Goal: Find specific page/section: Find specific page/section

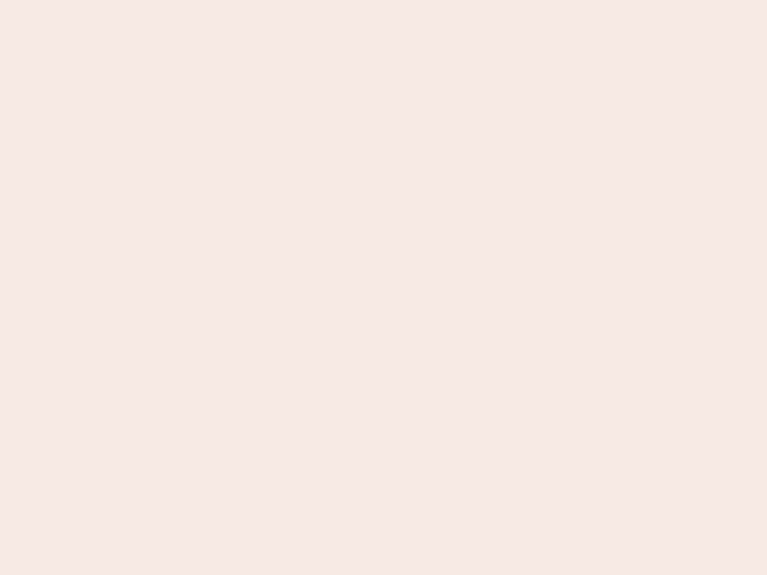
click at [383, 287] on nb-app "Almost there Thank you for registering for Newbook. Your account is under revie…" at bounding box center [383, 287] width 767 height 575
click at [383, 0] on nb-app "Almost there Thank you for registering for Newbook. Your account is under revie…" at bounding box center [383, 287] width 767 height 575
click at [410, 0] on nb-app "Almost there Thank you for registering for Newbook. Your account is under revie…" at bounding box center [383, 287] width 767 height 575
click at [383, 287] on nb-app "Almost there Thank you for registering for Newbook. Your account is under revie…" at bounding box center [383, 287] width 767 height 575
click at [383, 0] on nb-app "Almost there Thank you for registering for Newbook. Your account is under revie…" at bounding box center [383, 287] width 767 height 575
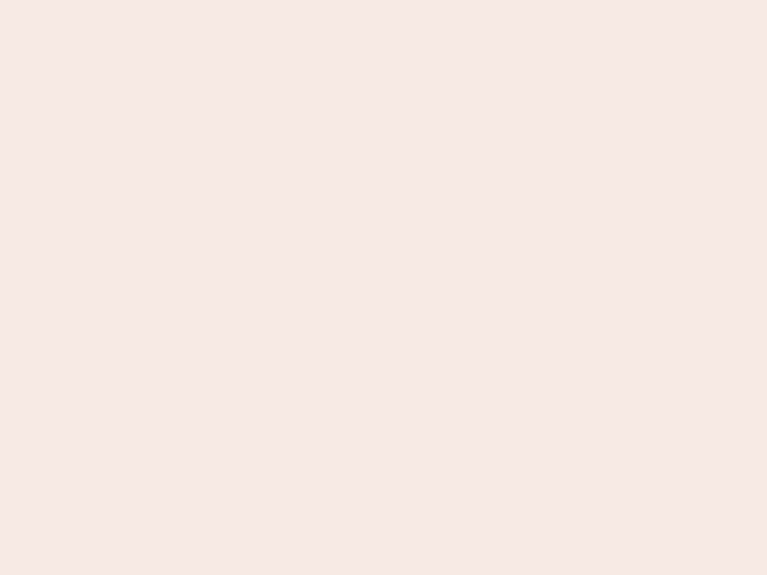
click at [268, 0] on nb-app "Almost there Thank you for registering for Newbook. Your account is under revie…" at bounding box center [383, 287] width 767 height 575
click at [383, 287] on nb-app "Almost there Thank you for registering for Newbook. Your account is under revie…" at bounding box center [383, 287] width 767 height 575
click at [383, 0] on nb-app "Almost there Thank you for registering for Newbook. Your account is under revie…" at bounding box center [383, 287] width 767 height 575
click at [268, 0] on nb-app "Almost there Thank you for registering for Newbook. Your account is under revie…" at bounding box center [383, 287] width 767 height 575
click at [383, 287] on nb-app "Almost there Thank you for registering for Newbook. Your account is under revie…" at bounding box center [383, 287] width 767 height 575
